Goal: Task Accomplishment & Management: Manage account settings

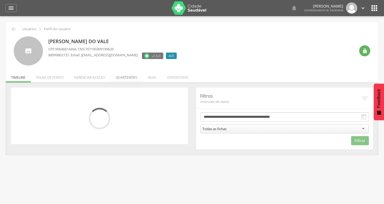
click at [122, 75] on li "Quarteirões" at bounding box center [126, 76] width 32 height 13
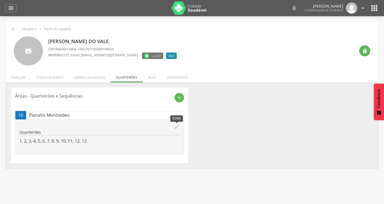
click at [175, 129] on icon "edit" at bounding box center [177, 127] width 6 height 6
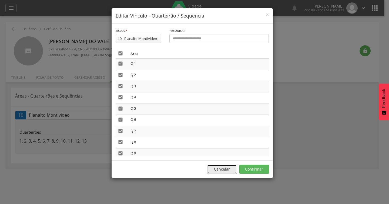
click at [226, 170] on button "Cancelar" at bounding box center [222, 169] width 30 height 9
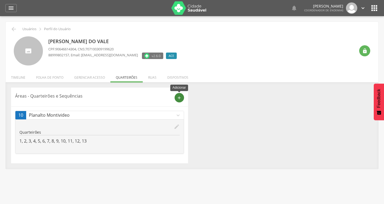
click at [177, 101] on div "add" at bounding box center [179, 97] width 9 height 9
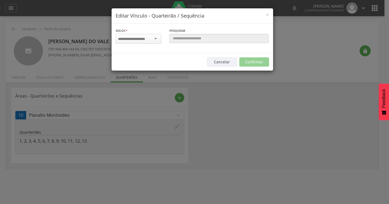
click at [145, 40] on input "select-one" at bounding box center [135, 39] width 34 height 5
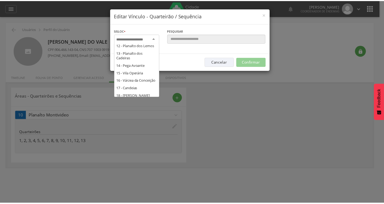
scroll to position [108, 0]
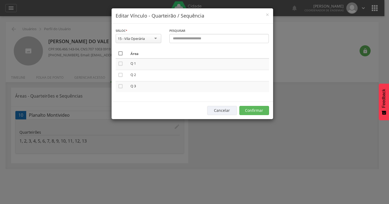
click at [121, 54] on icon "" at bounding box center [120, 53] width 5 height 5
click at [264, 110] on button "Confirmar" at bounding box center [254, 110] width 30 height 9
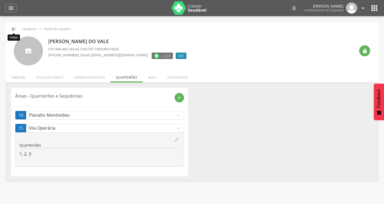
click at [13, 29] on icon "" at bounding box center [14, 29] width 6 height 6
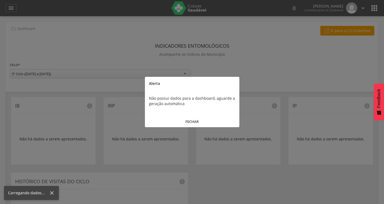
click at [192, 120] on button "FECHAR" at bounding box center [192, 122] width 94 height 12
